Goal: Check status: Check status

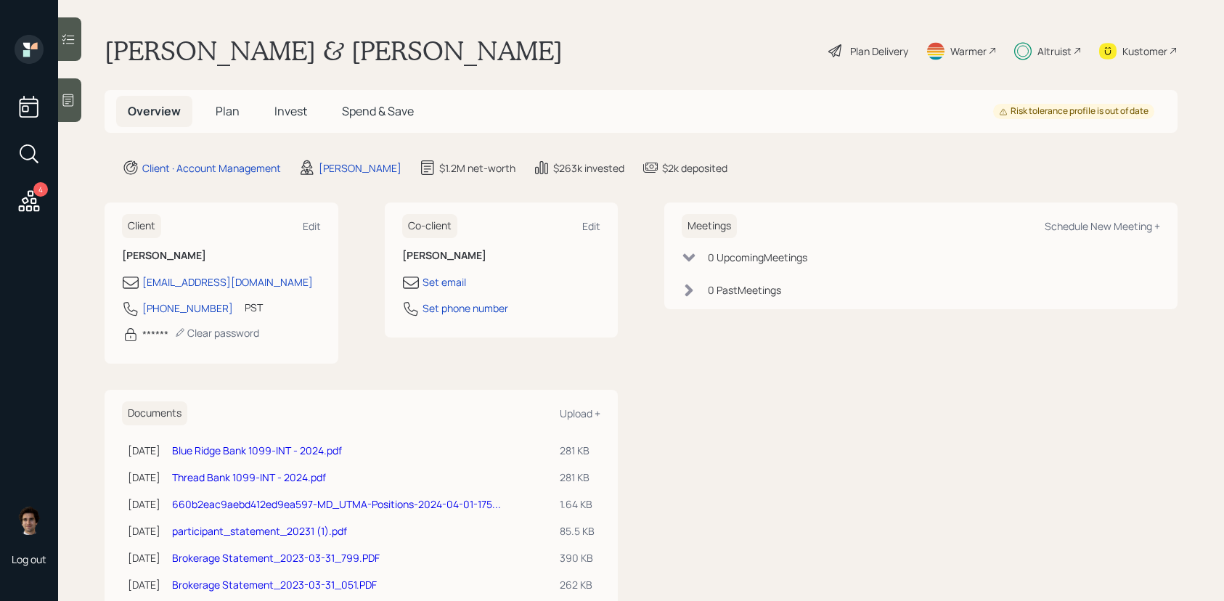
click at [298, 102] on h5 "Invest" at bounding box center [291, 111] width 56 height 31
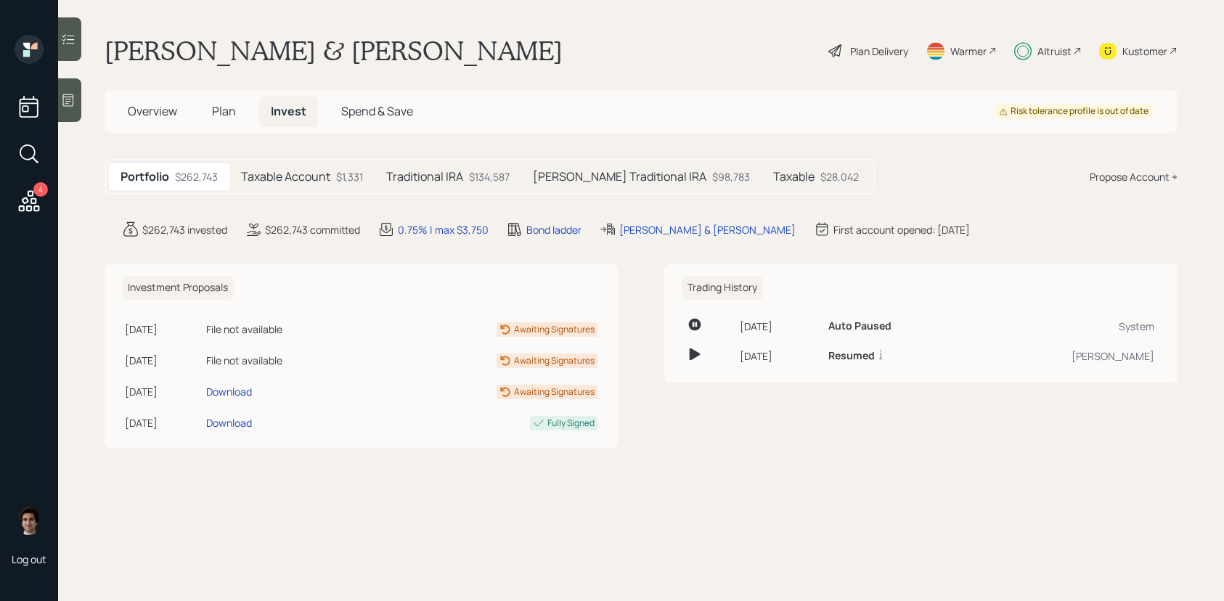
click at [340, 166] on div "Taxable Account $1,331" at bounding box center [301, 176] width 145 height 27
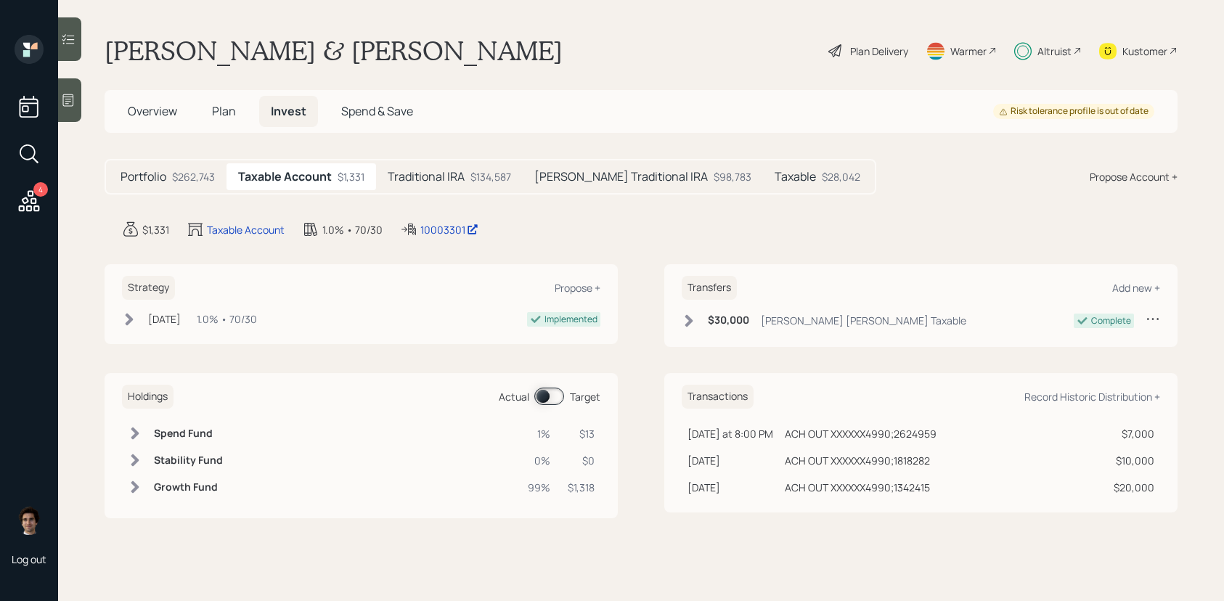
click at [439, 238] on main "[PERSON_NAME] & [PERSON_NAME] Plan Delivery Warmer Altruist Kustomer Overview P…" at bounding box center [641, 300] width 1166 height 601
click at [439, 231] on div "10003301" at bounding box center [449, 229] width 58 height 15
